Goal: Task Accomplishment & Management: Complete application form

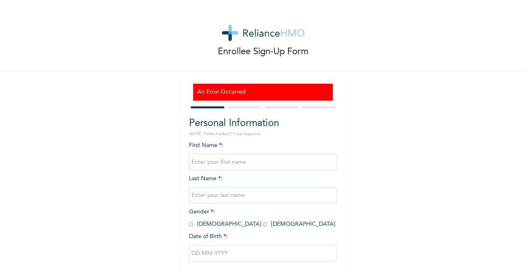
scroll to position [42, 0]
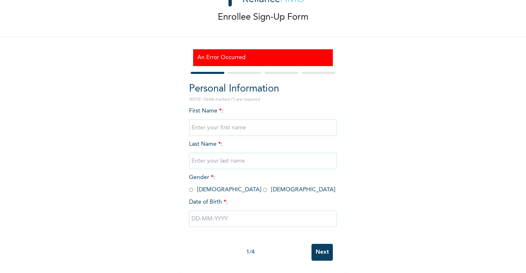
click at [255, 120] on input "text" at bounding box center [263, 128] width 148 height 16
type input "Ibukunoluwa"
click at [241, 153] on input "text" at bounding box center [263, 161] width 148 height 16
type input "Orojimi"
click at [263, 186] on input "radio" at bounding box center [265, 190] width 4 height 8
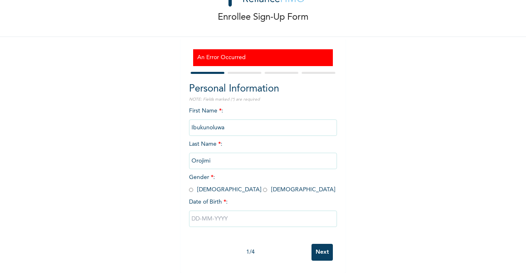
radio input "true"
click at [222, 215] on input "text" at bounding box center [263, 219] width 148 height 16
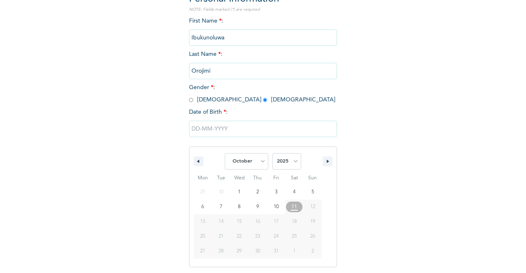
scroll to position [126, 0]
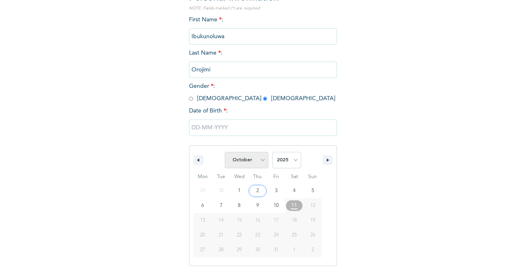
click at [262, 162] on select "January February March April May June July August September October November De…" at bounding box center [247, 160] width 44 height 16
select select "4"
click at [225, 153] on select "January February March April May June July August September October November De…" at bounding box center [247, 160] width 44 height 16
click at [291, 159] on select "2025 2024 2023 2022 2021 2020 2019 2018 2017 2016 2015 2014 2013 2012 2011 2010…" at bounding box center [287, 160] width 29 height 16
select select "1996"
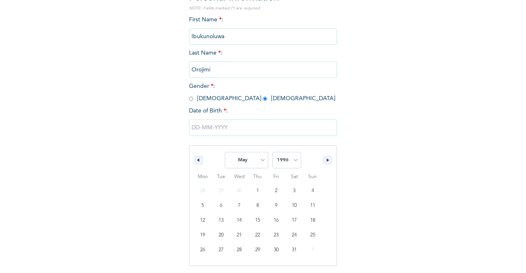
click at [273, 153] on select "2025 2024 2023 2022 2021 2020 2019 2018 2017 2016 2015 2014 2013 2012 2011 2010…" at bounding box center [287, 160] width 29 height 16
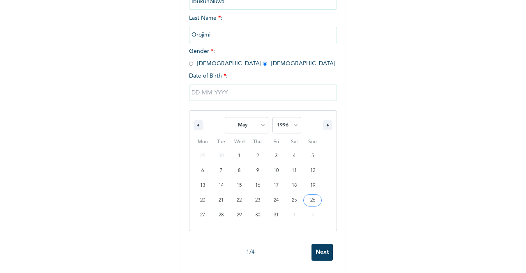
type input "[DATE]"
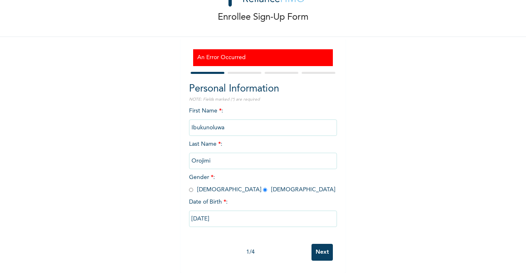
click at [312, 245] on input "Next" at bounding box center [322, 252] width 21 height 17
drag, startPoint x: 503, startPoint y: 0, endPoint x: 117, endPoint y: 140, distance: 410.8
click at [117, 140] on div "Enrollee Sign-Up Form An Error Occurred Personal Information NOTE: Fields marke…" at bounding box center [263, 119] width 526 height 308
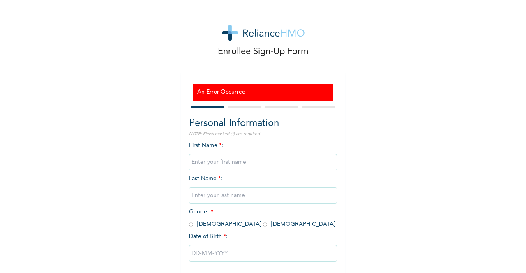
click at [218, 159] on input "text" at bounding box center [263, 162] width 148 height 16
type input "Ibukunoluwa"
click at [229, 194] on input "text" at bounding box center [263, 195] width 148 height 16
type input "Orojimi"
click at [263, 225] on input "radio" at bounding box center [265, 225] width 4 height 8
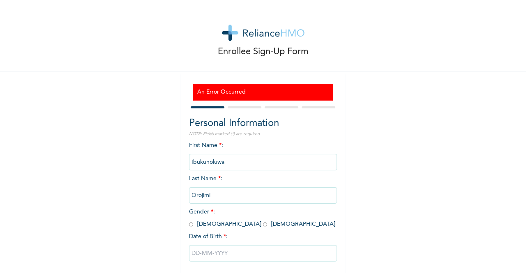
radio input "true"
click at [232, 253] on input "text" at bounding box center [263, 253] width 148 height 16
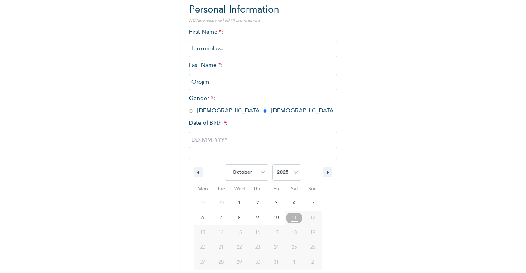
scroll to position [126, 0]
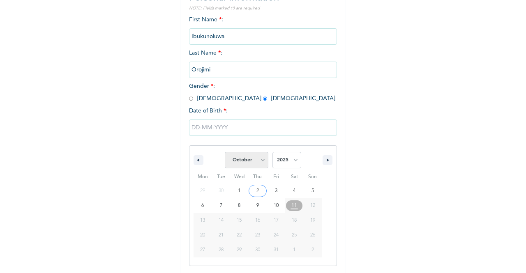
click at [260, 159] on select "January February March April May June July August September October November De…" at bounding box center [247, 160] width 44 height 16
select select "4"
click at [225, 153] on select "January February March April May June July August September October November De…" at bounding box center [247, 160] width 44 height 16
click at [290, 160] on select "2025 2024 2023 2022 2021 2020 2019 2018 2017 2016 2015 2014 2013 2012 2011 2010…" at bounding box center [287, 160] width 29 height 16
select select "1996"
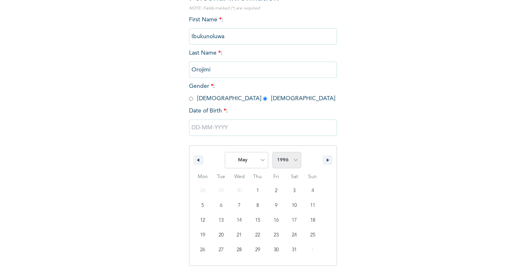
click at [273, 153] on select "2025 2024 2023 2022 2021 2020 2019 2018 2017 2016 2015 2014 2013 2012 2011 2010…" at bounding box center [287, 160] width 29 height 16
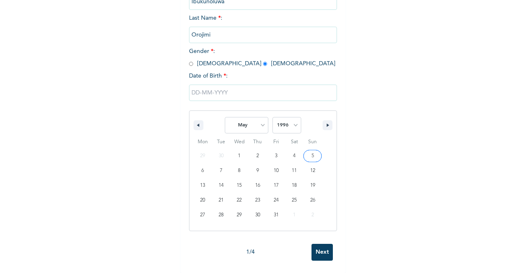
scroll to position [168, 0]
type input "[DATE]"
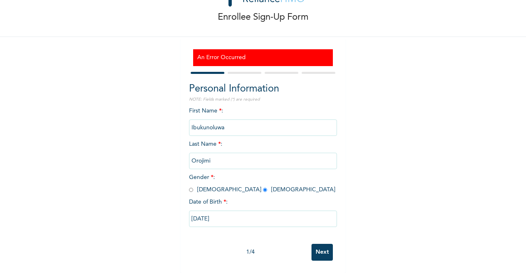
click at [322, 245] on input "Next" at bounding box center [322, 252] width 21 height 17
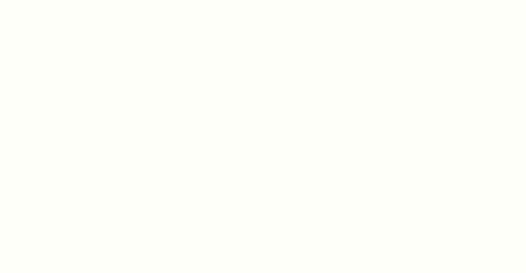
click at [181, 64] on div at bounding box center [263, 136] width 526 height 273
